Goal: Transaction & Acquisition: Obtain resource

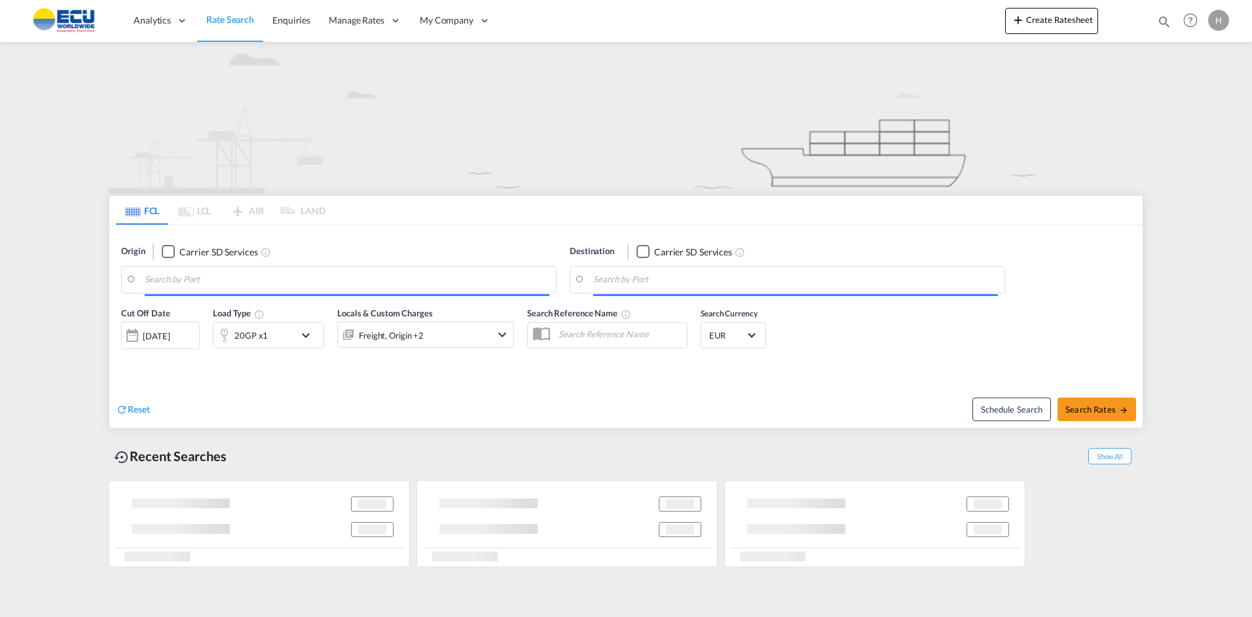
type input "[GEOGRAPHIC_DATA], [GEOGRAPHIC_DATA]"
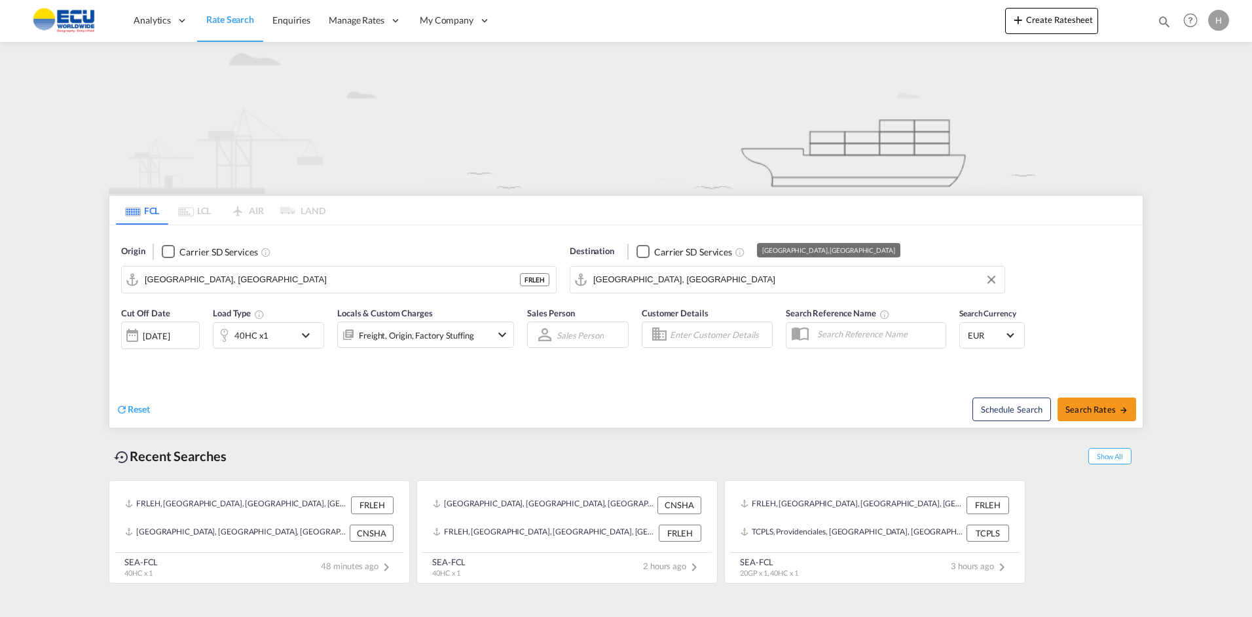
click at [640, 279] on input "[GEOGRAPHIC_DATA], [GEOGRAPHIC_DATA]" at bounding box center [795, 280] width 405 height 20
drag, startPoint x: 664, startPoint y: 395, endPoint x: 694, endPoint y: 384, distance: 31.5
click at [668, 394] on div "Schedule Search Search Rates" at bounding box center [885, 402] width 513 height 50
click at [994, 282] on button "Clear Input" at bounding box center [991, 280] width 20 height 20
click at [809, 281] on input "Search by Port" at bounding box center [795, 280] width 405 height 20
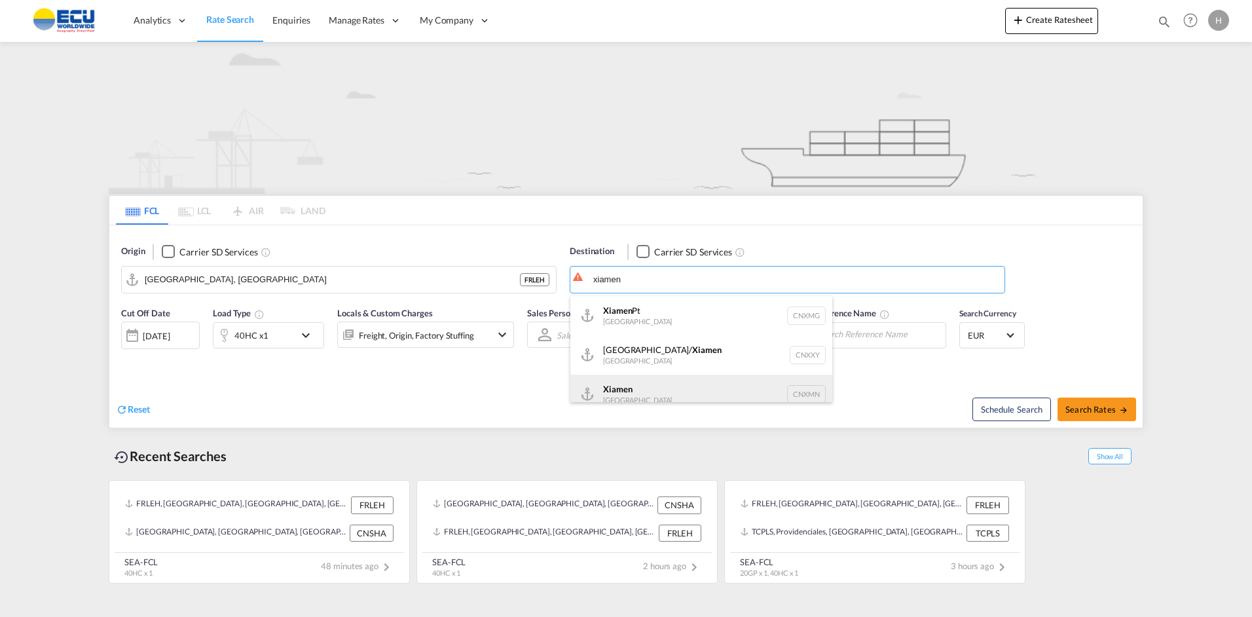
click at [649, 388] on div "Xiamen [GEOGRAPHIC_DATA] CNXMN" at bounding box center [701, 393] width 262 height 39
type input "Xiamen, CNXMN"
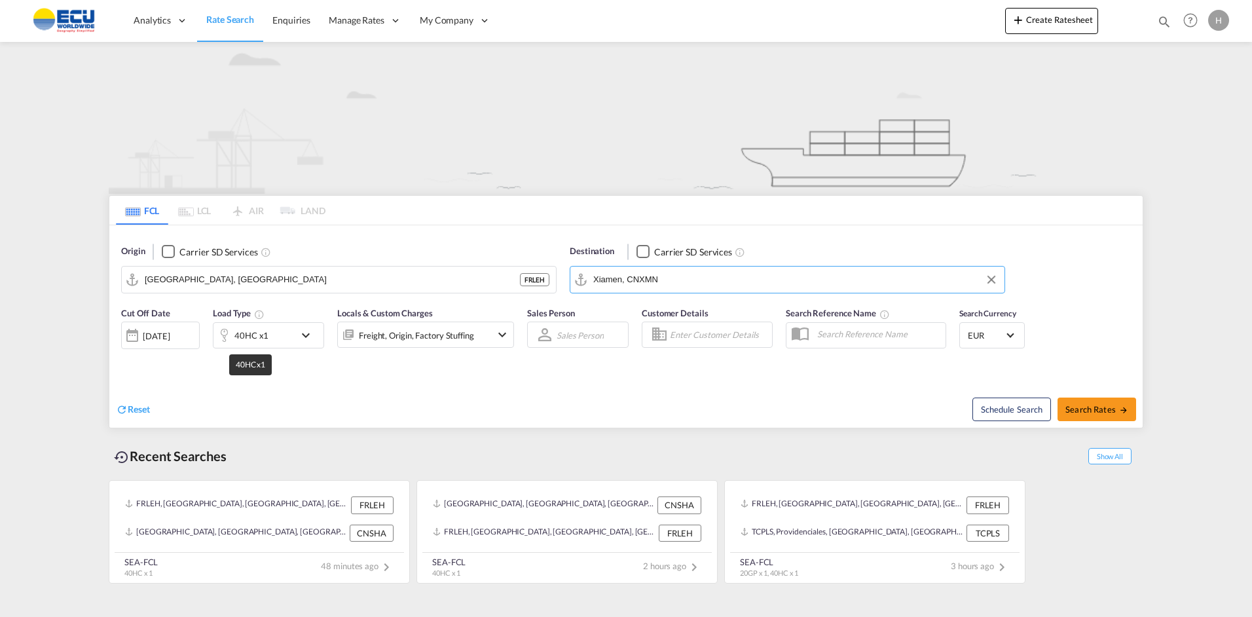
click at [253, 337] on div "40HC x1" at bounding box center [251, 335] width 34 height 18
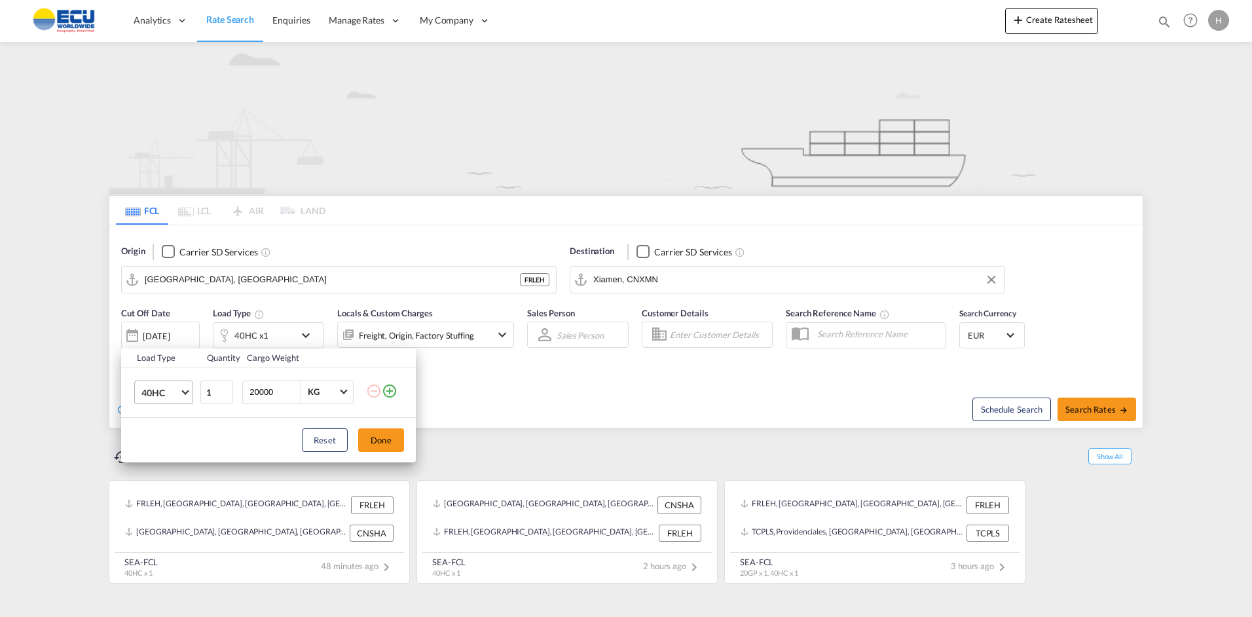
click at [170, 395] on span "40HC" at bounding box center [160, 392] width 38 height 13
click at [164, 322] on md-option "20GP" at bounding box center [175, 329] width 89 height 31
drag, startPoint x: 375, startPoint y: 440, endPoint x: 406, endPoint y: 373, distance: 73.5
click at [376, 440] on button "Done" at bounding box center [381, 440] width 46 height 24
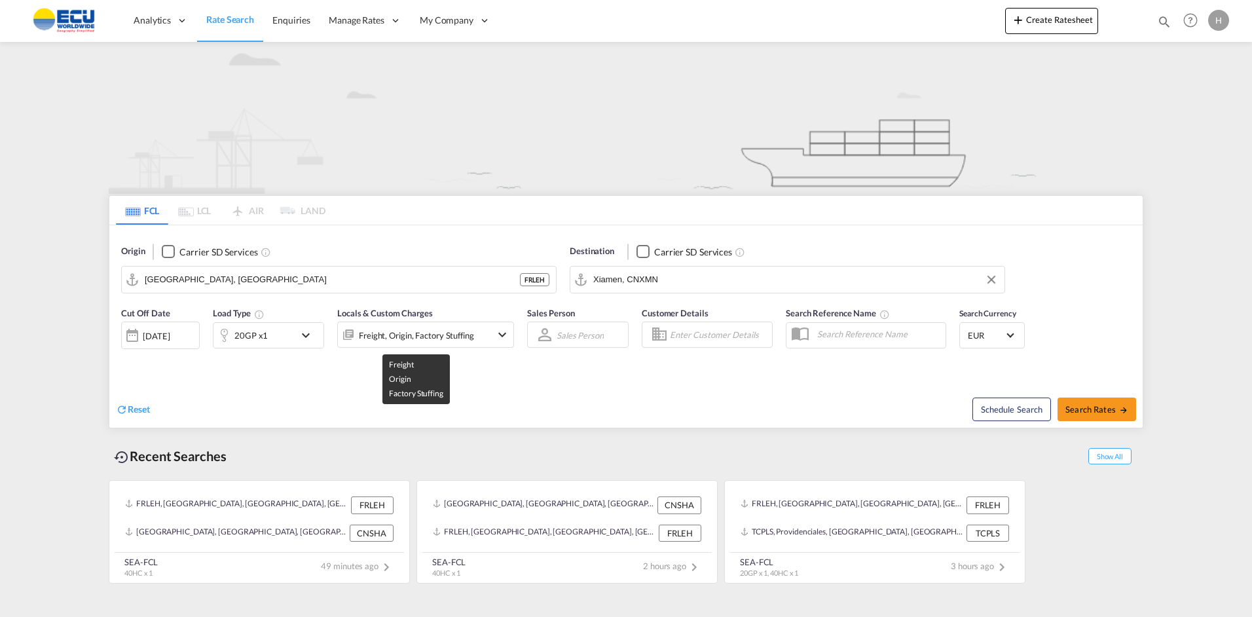
click at [413, 333] on div "Freight, Origin, Factory Stuffing" at bounding box center [416, 335] width 115 height 18
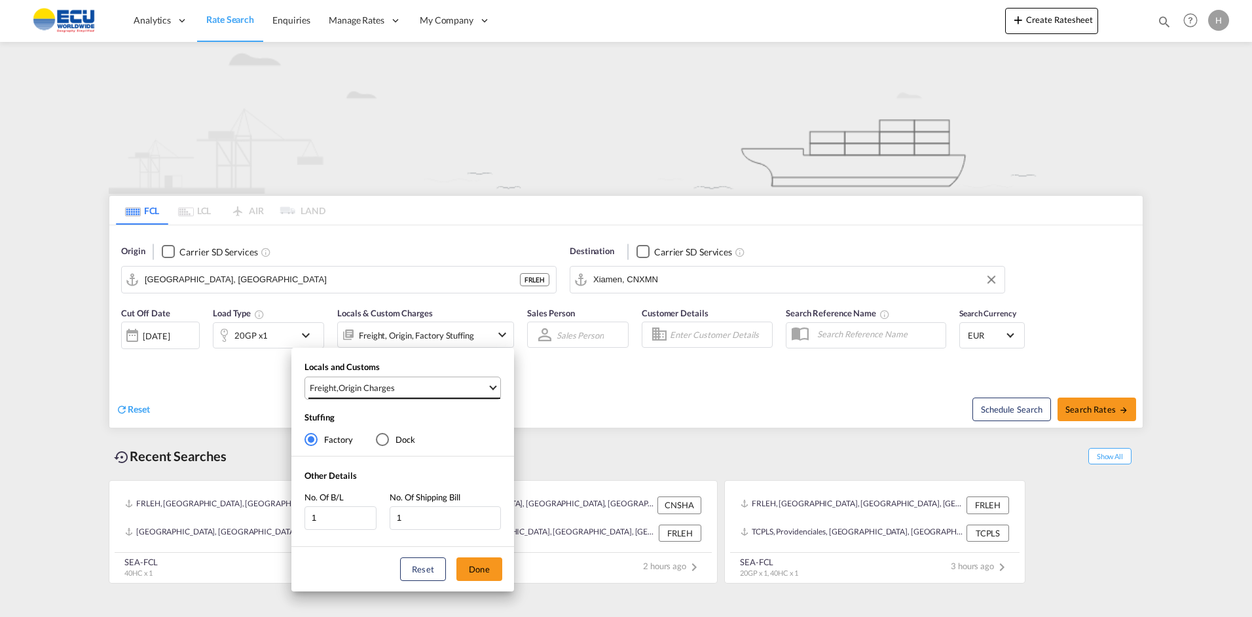
click at [441, 390] on span "Freight , Origin Charges" at bounding box center [398, 388] width 177 height 12
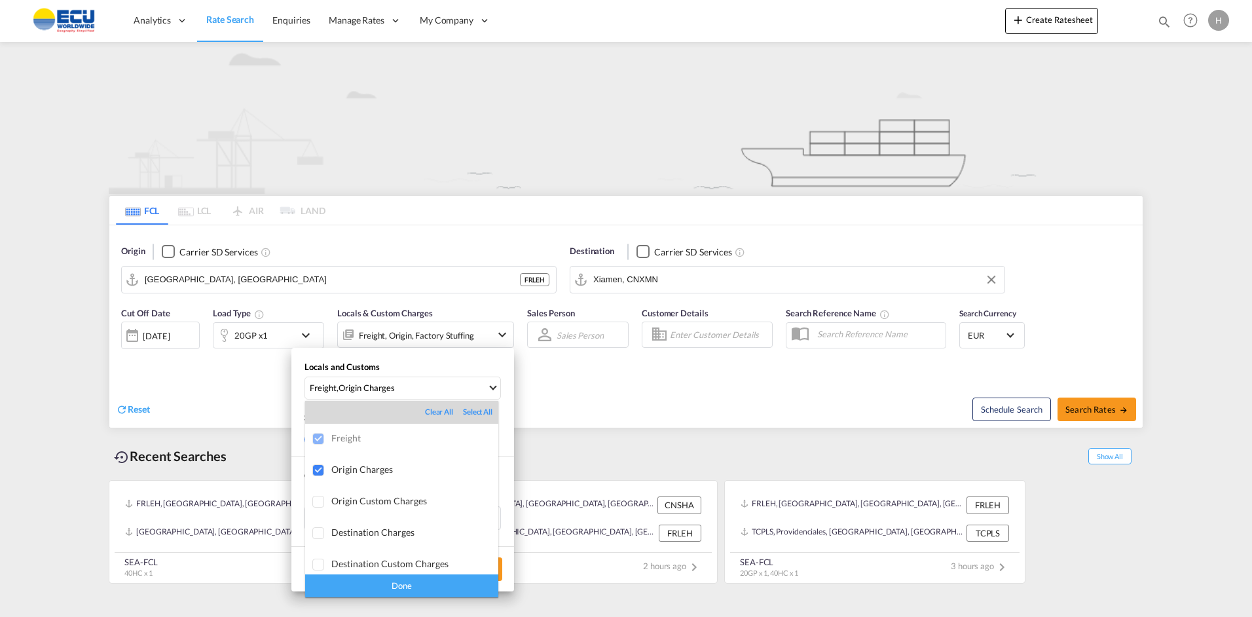
click at [668, 402] on md-backdrop at bounding box center [626, 308] width 1252 height 617
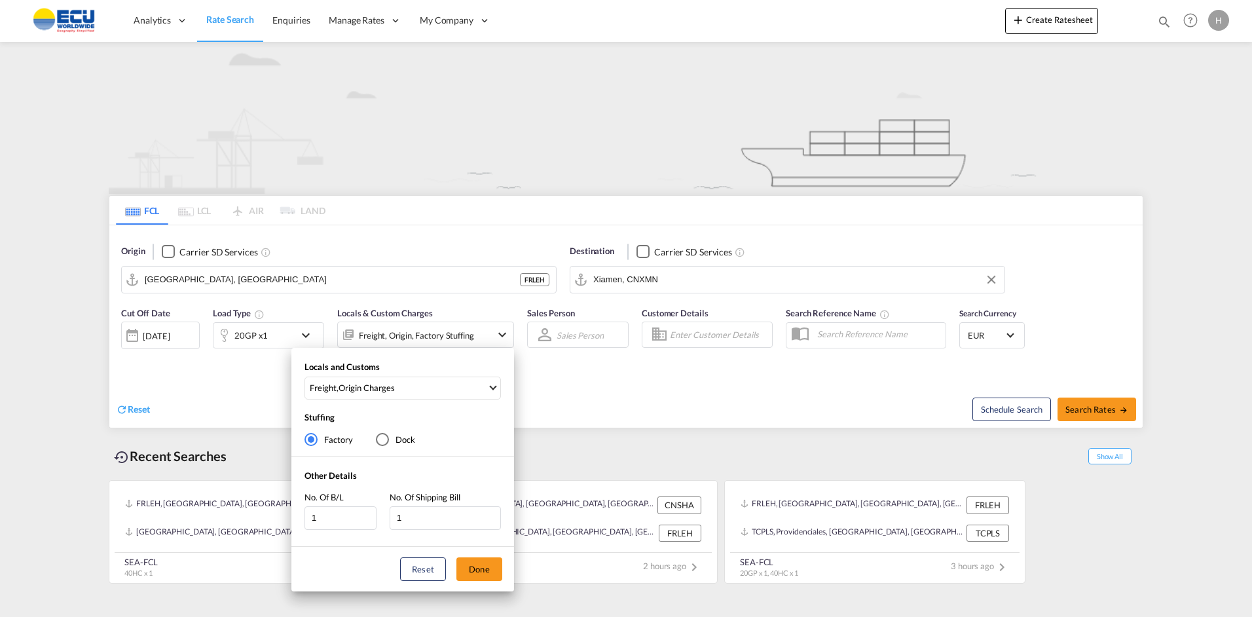
click at [698, 367] on div "Locals and Customs Freight , Origin Charges Stuffing Factory Dock Other Details…" at bounding box center [626, 308] width 1252 height 617
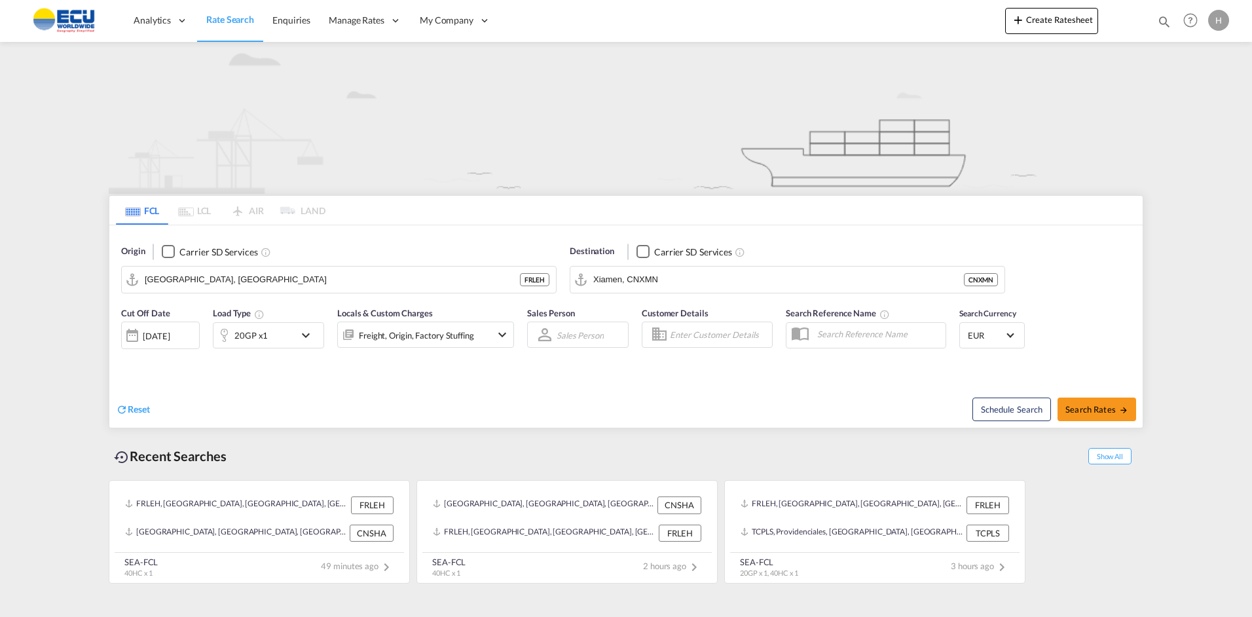
click at [498, 410] on div "Reset" at bounding box center [372, 399] width 513 height 36
click at [1105, 416] on button "Search Rates" at bounding box center [1096, 409] width 79 height 24
type input "FRLEH to CNXMN / [DATE]"
